Goal: Find specific page/section: Find specific page/section

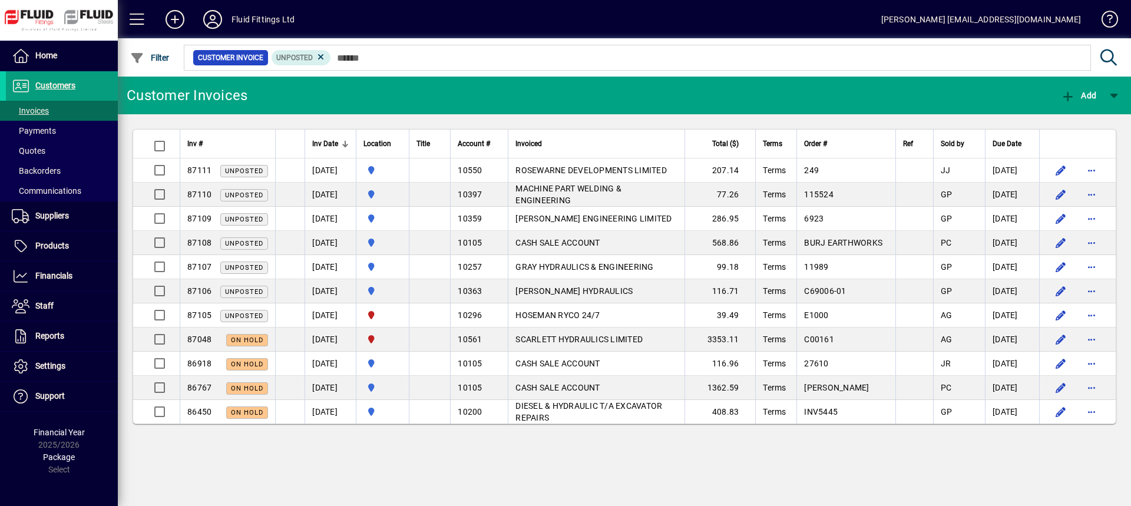
drag, startPoint x: 0, startPoint y: 0, endPoint x: 503, endPoint y: 467, distance: 686.7
click at [497, 468] on div "Customer Invoices Add Inv # Inv Date Location Title Account # Invoiced Total ($…" at bounding box center [624, 292] width 1013 height 430
click at [59, 131] on span at bounding box center [62, 131] width 112 height 28
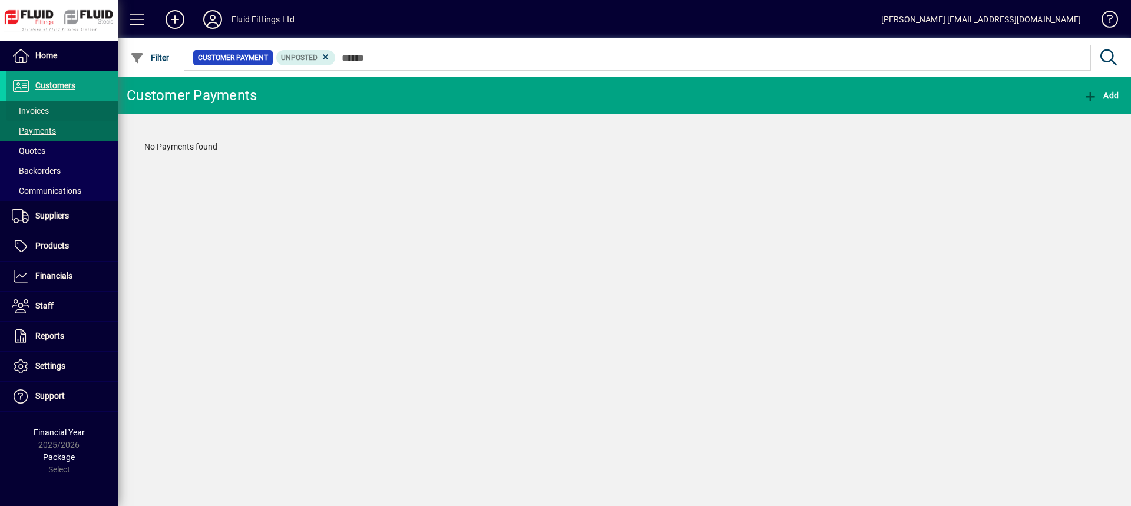
click at [62, 111] on span at bounding box center [62, 111] width 112 height 28
